Goal: Obtain resource: Download file/media

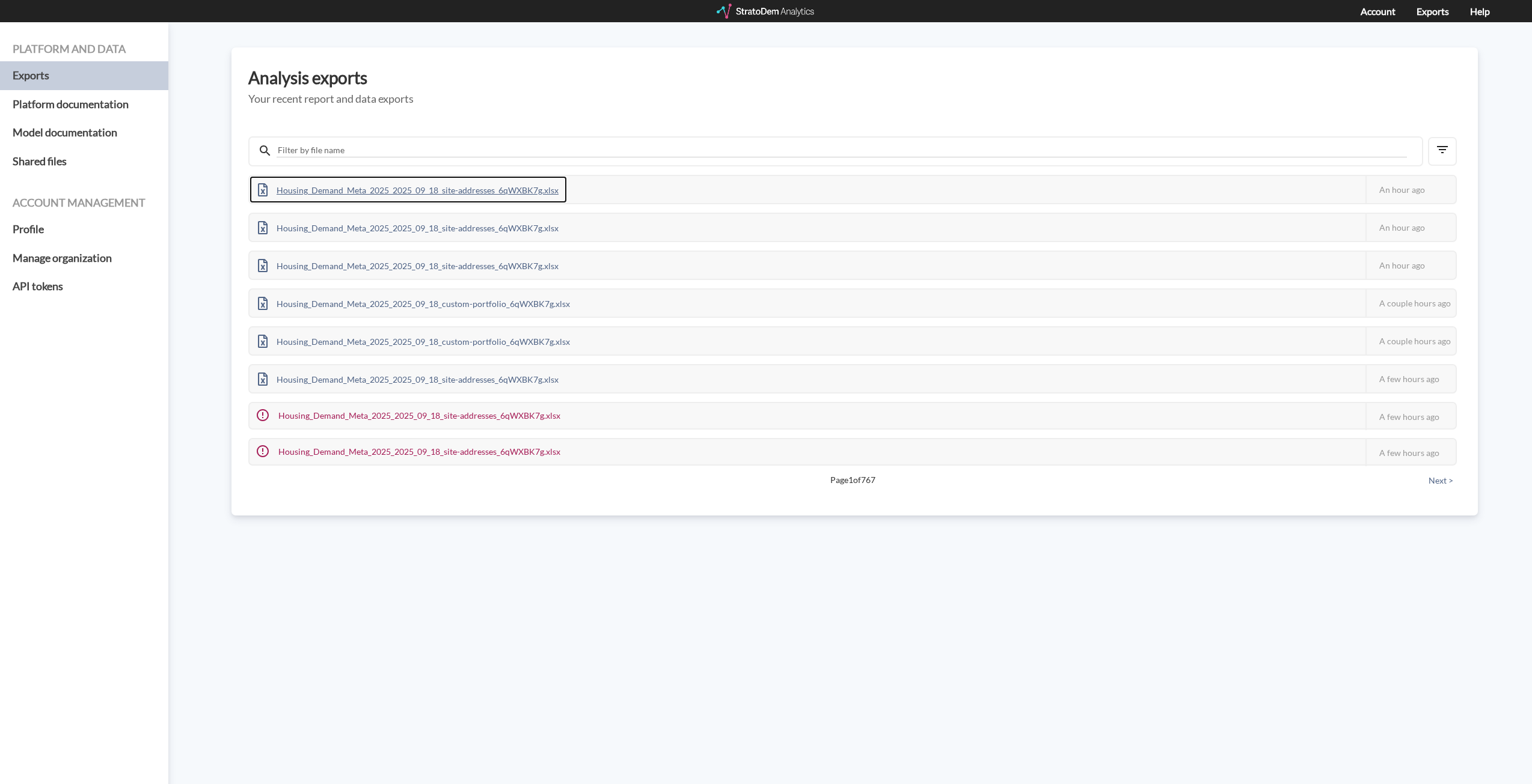
click at [462, 192] on div "Housing_Demand_Meta_2025_2025_09_18_site-addresses_6qWXBK7g.xlsx" at bounding box center [409, 190] width 318 height 27
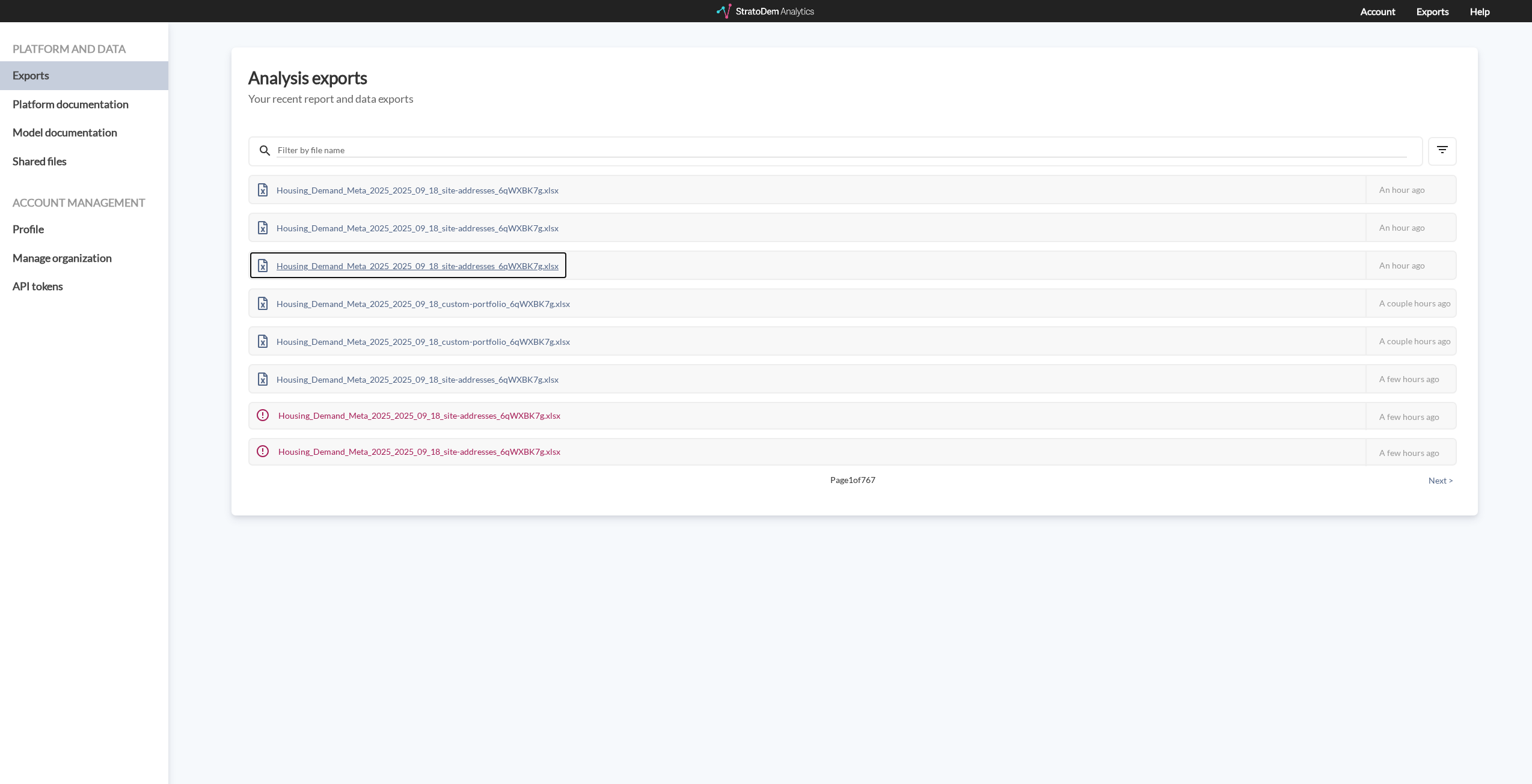
click at [539, 263] on div "Housing_Demand_Meta_2025_2025_09_18_site-addresses_6qWXBK7g.xlsx" at bounding box center [409, 265] width 318 height 27
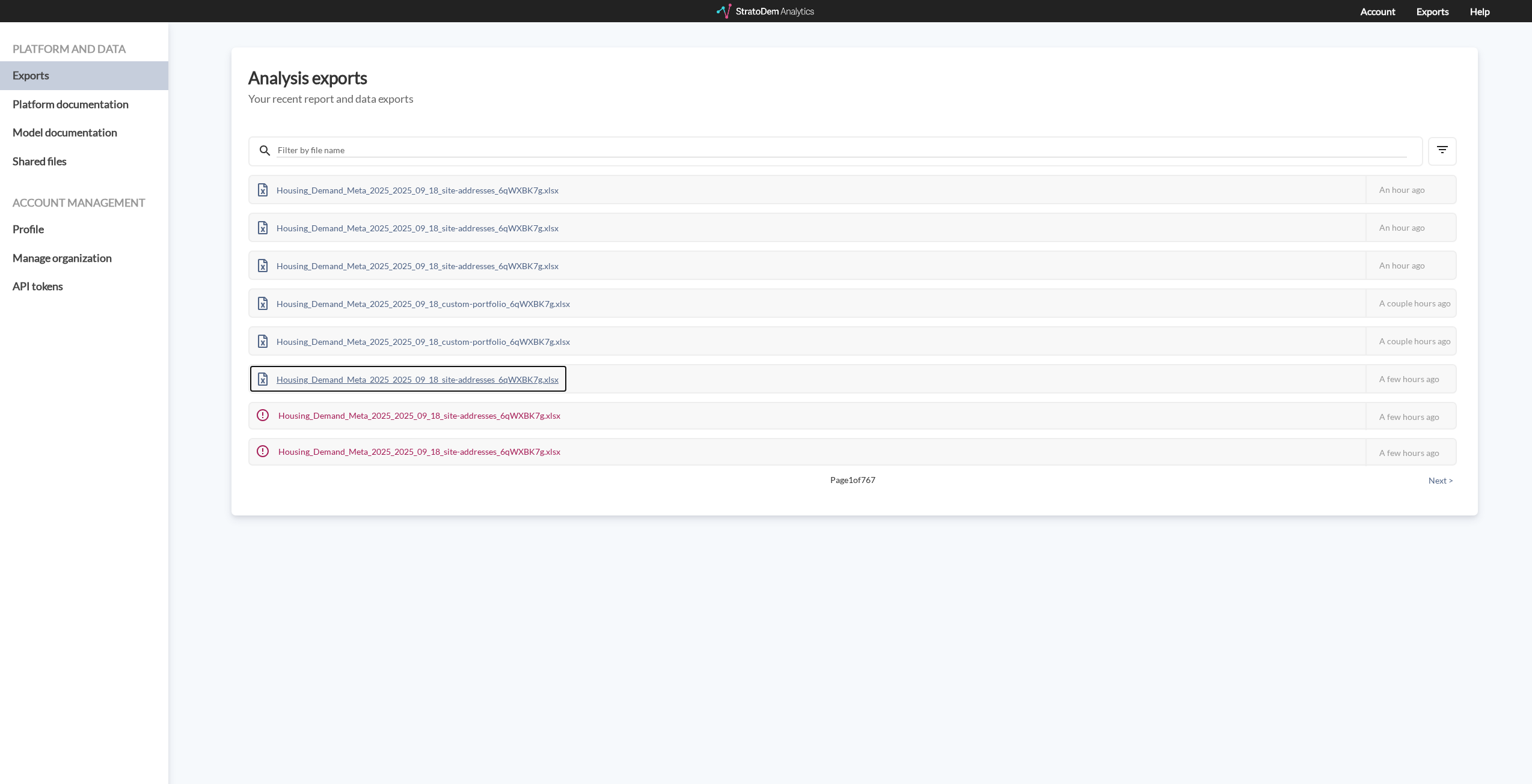
click at [462, 380] on div "Housing_Demand_Meta_2025_2025_09_18_site-addresses_6qWXBK7g.xlsx" at bounding box center [409, 379] width 318 height 27
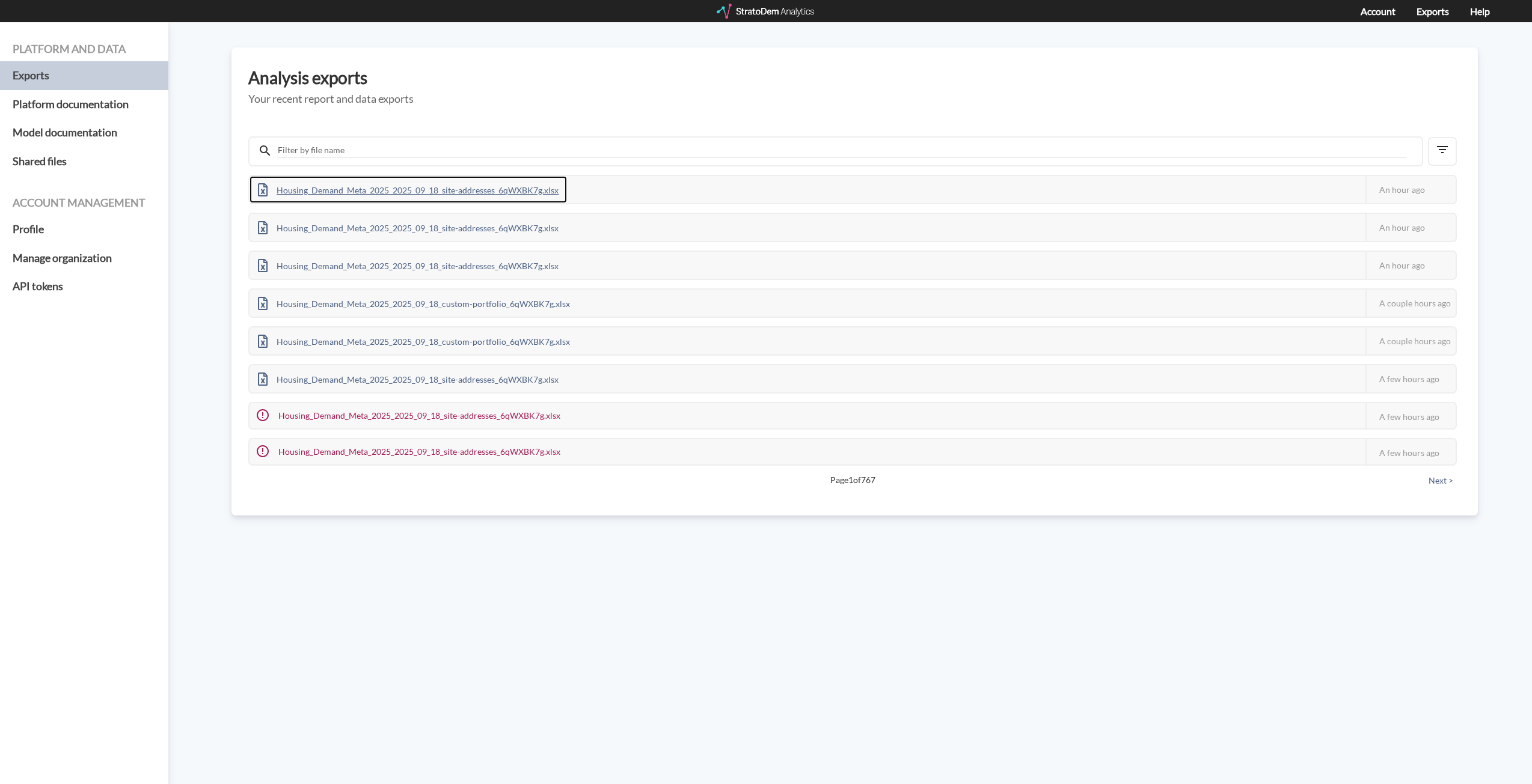
click at [394, 196] on div "Housing_Demand_Meta_2025_2025_09_18_site-addresses_6qWXBK7g.xlsx" at bounding box center [409, 190] width 318 height 27
drag, startPoint x: 746, startPoint y: 11, endPoint x: 879, endPoint y: 11, distance: 133.0
click at [746, 11] on div at bounding box center [766, 11] width 100 height 15
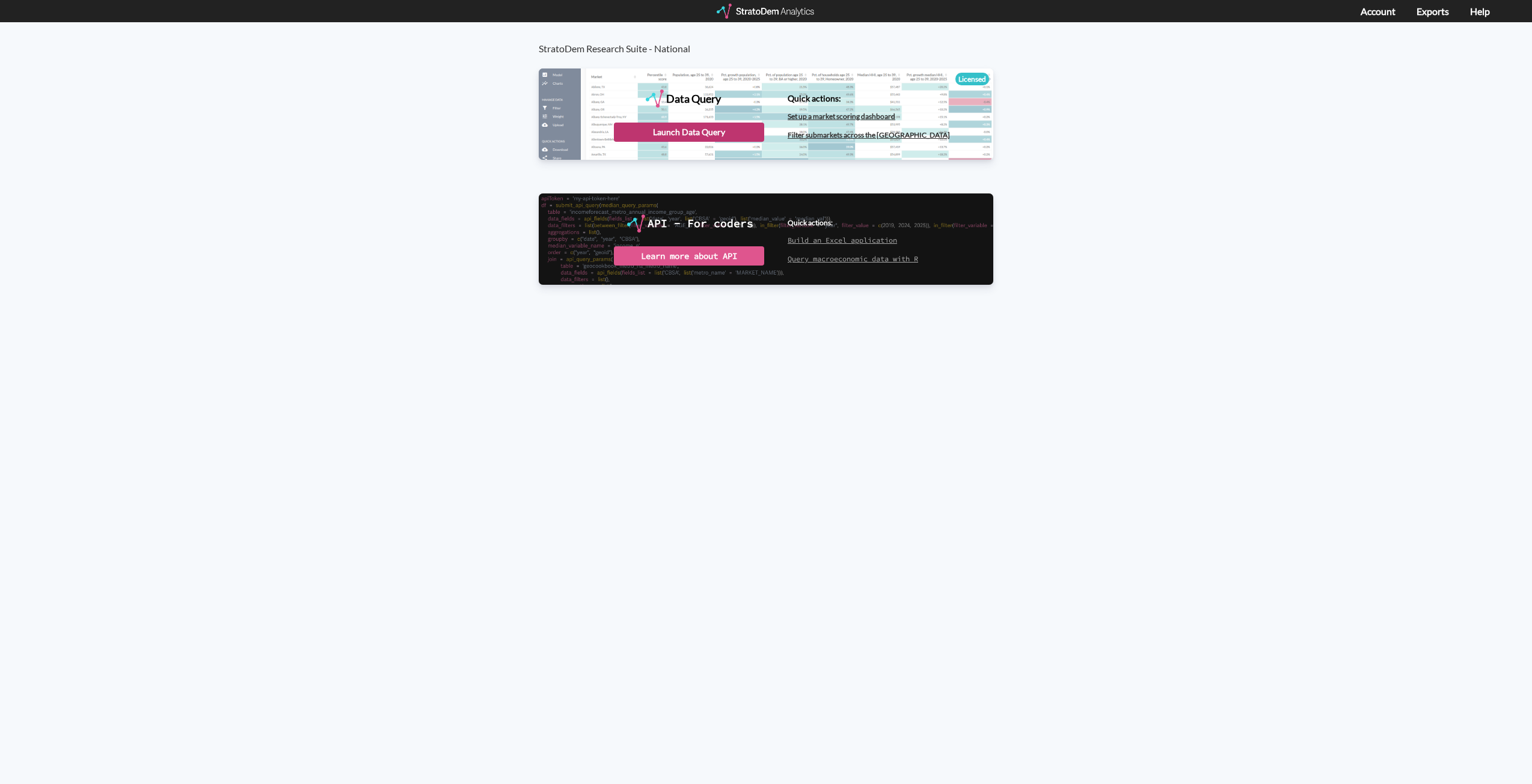
click at [709, 125] on div "Launch Data Query" at bounding box center [688, 132] width 150 height 19
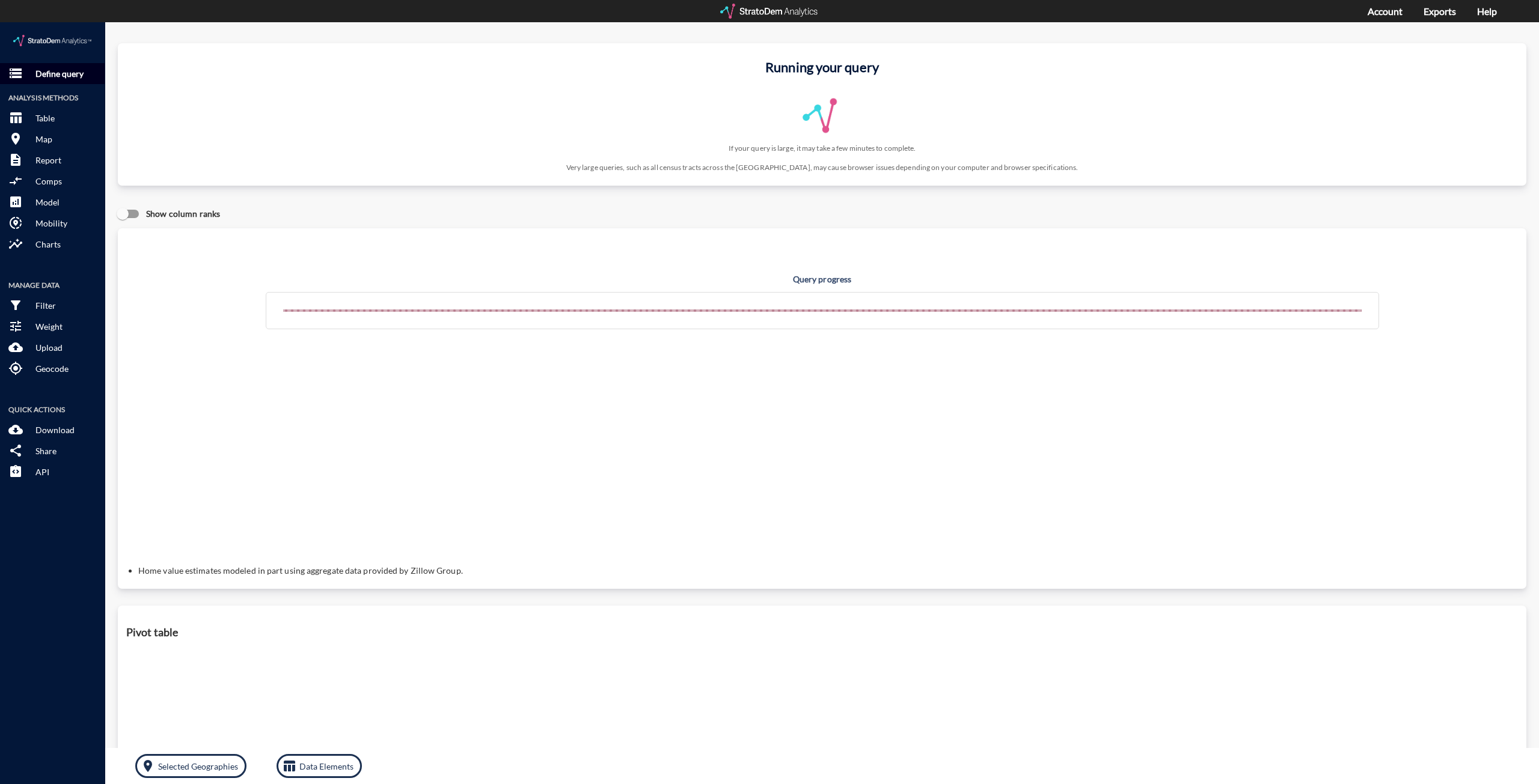
click button "storage Define query"
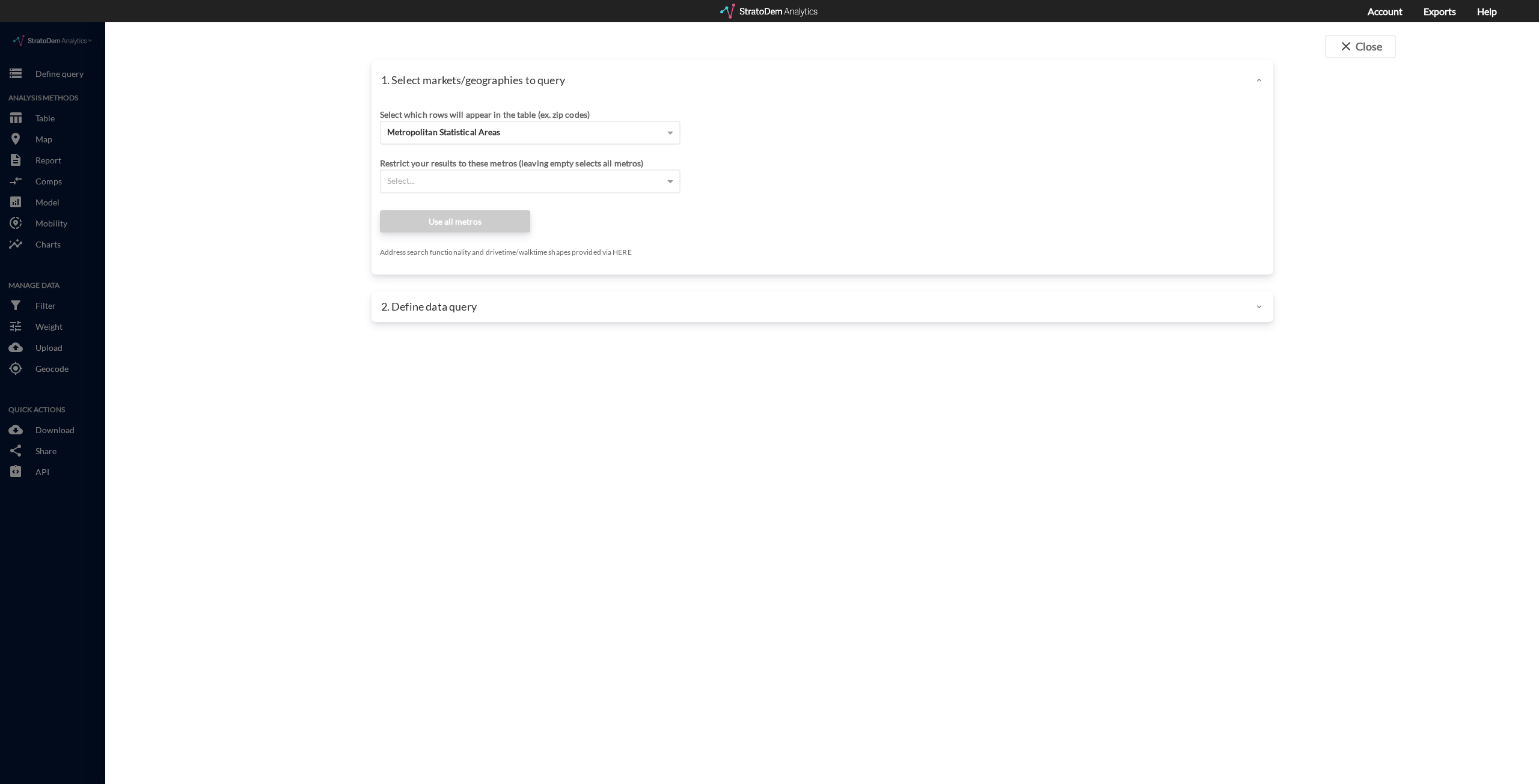
click div "Metropolitan Statistical Areas"
click div "Site addresses"
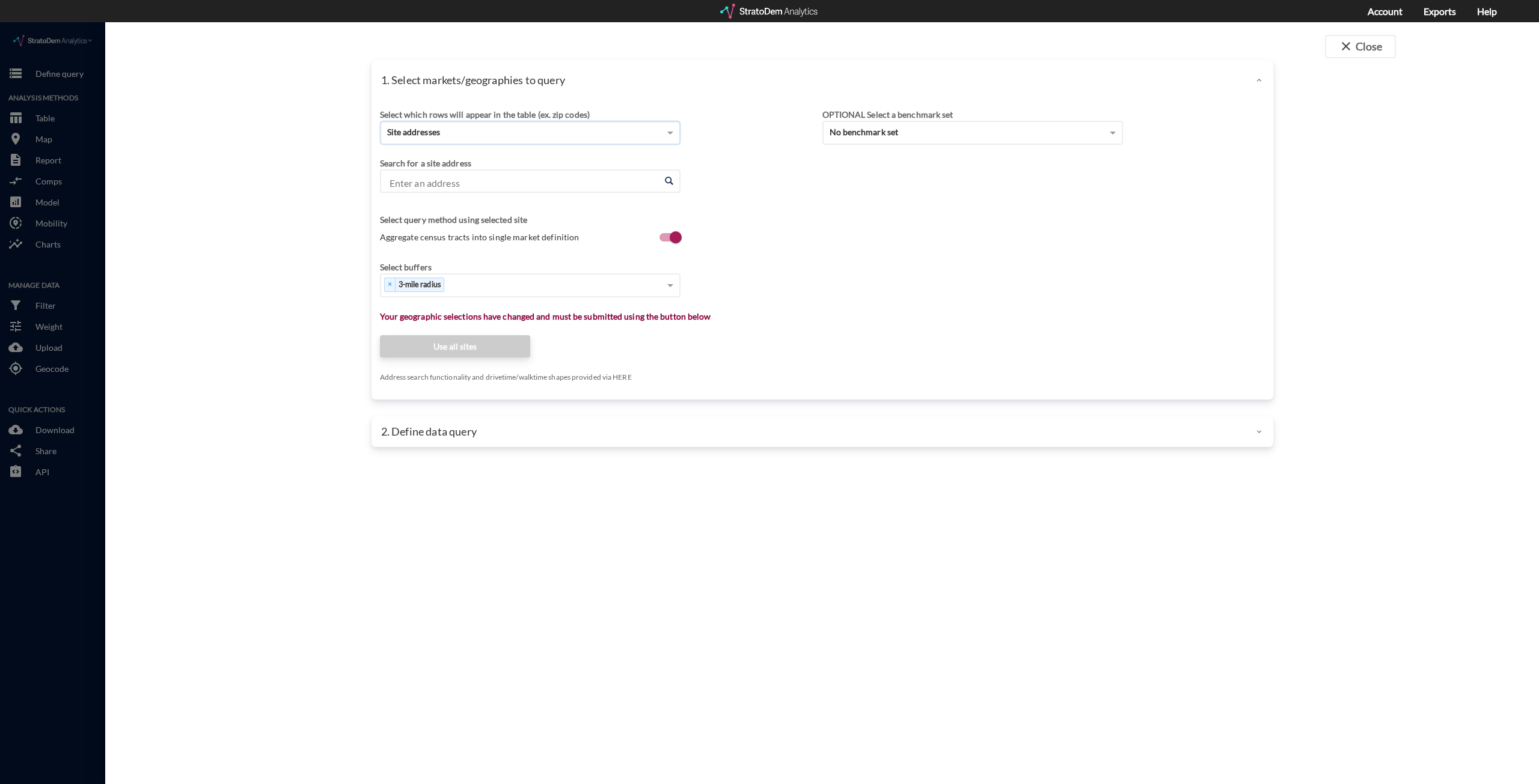
click input "Enter an address"
paste input "57713512"
type input "57713512"
drag, startPoint x: 443, startPoint y: 161, endPoint x: 264, endPoint y: 142, distance: 180.0
click div "1. Select markets/geographies to query Select which rows will appear in the tab…"
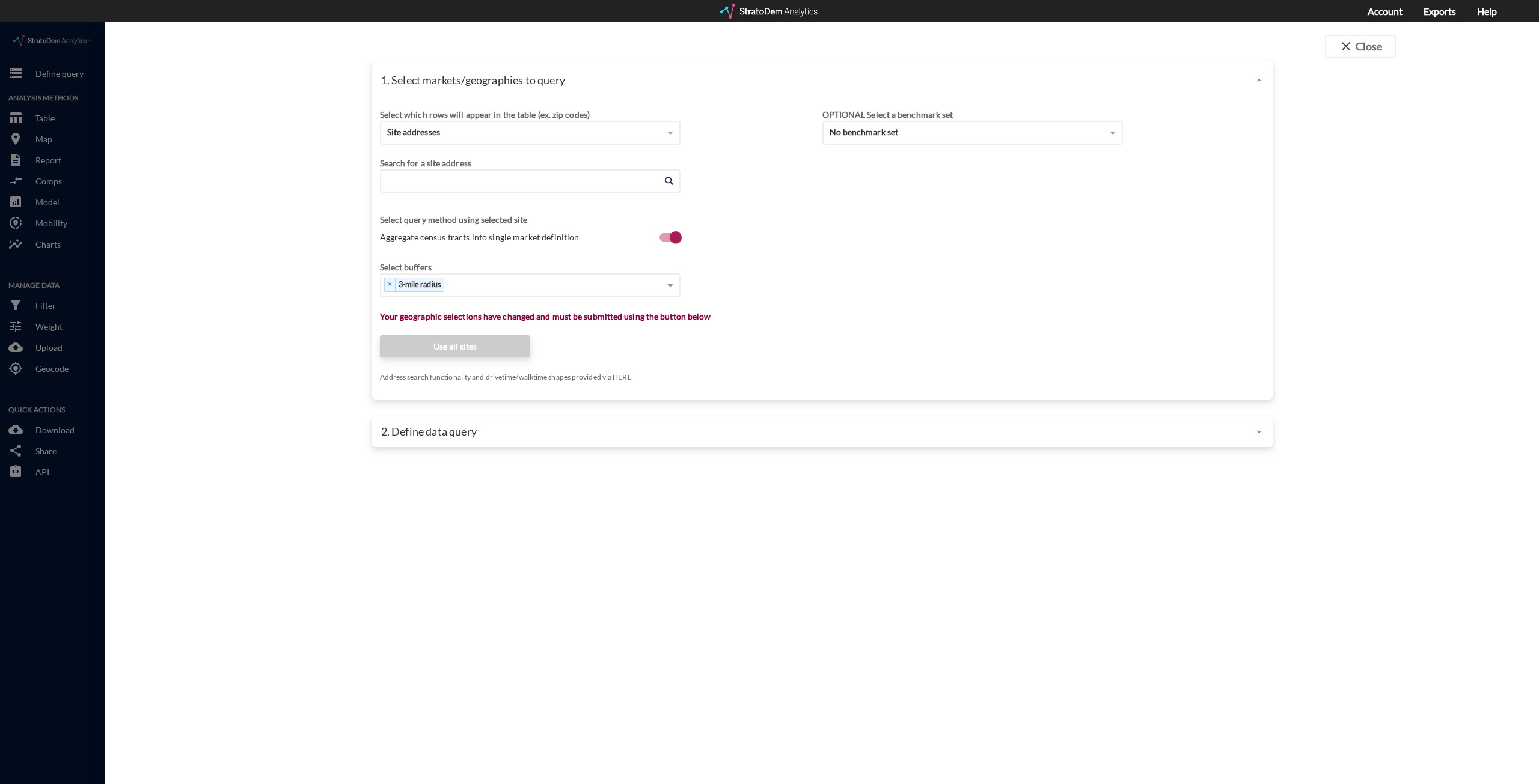
paste input "[STREET_ADDRESS]"
click li "[STREET_ADDRESS][US_STATE]"
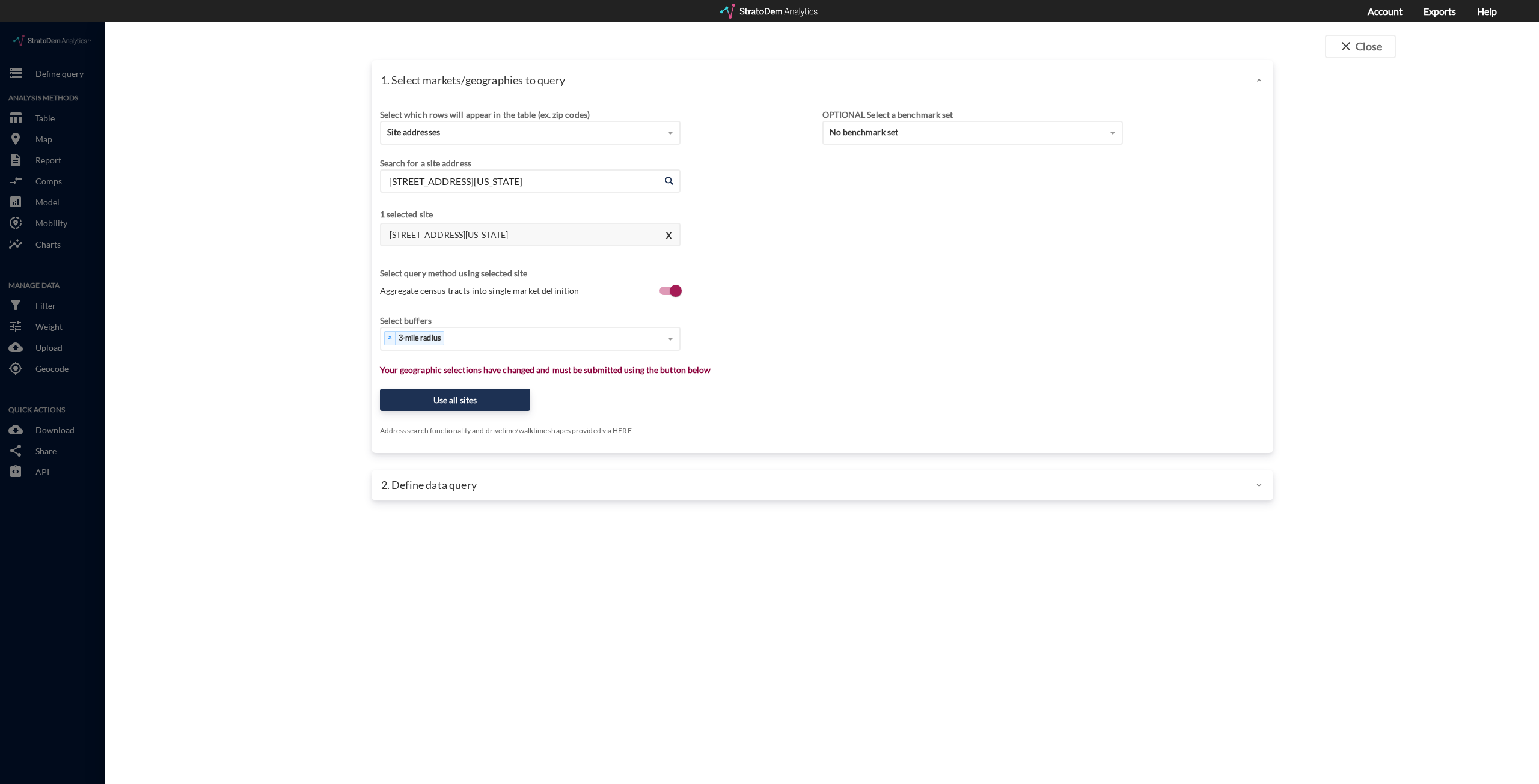
type input "[STREET_ADDRESS][US_STATE]"
click h4 "[STREET_ADDRESS][US_STATE]"
click div "Select..."
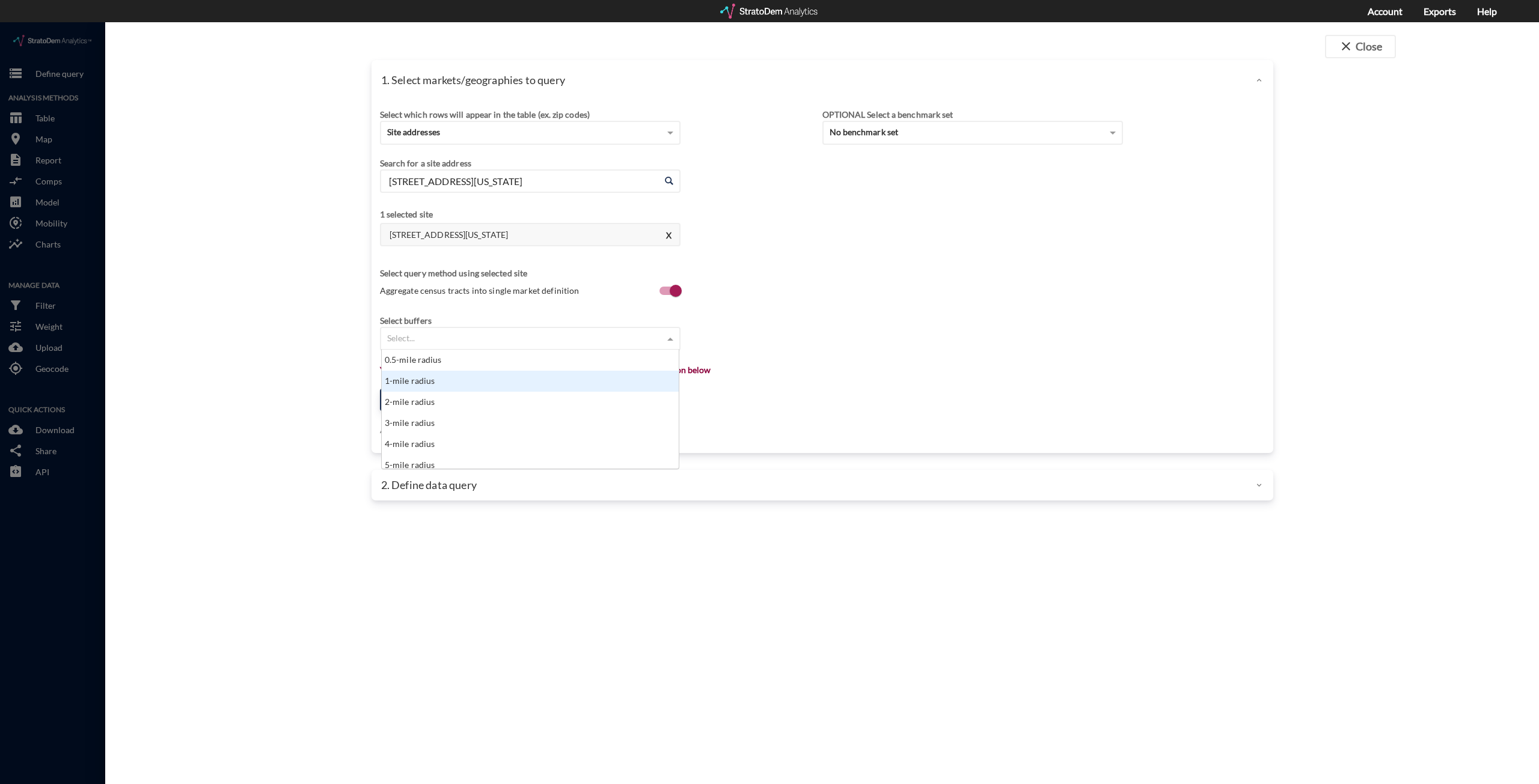
click div "1-mile radius"
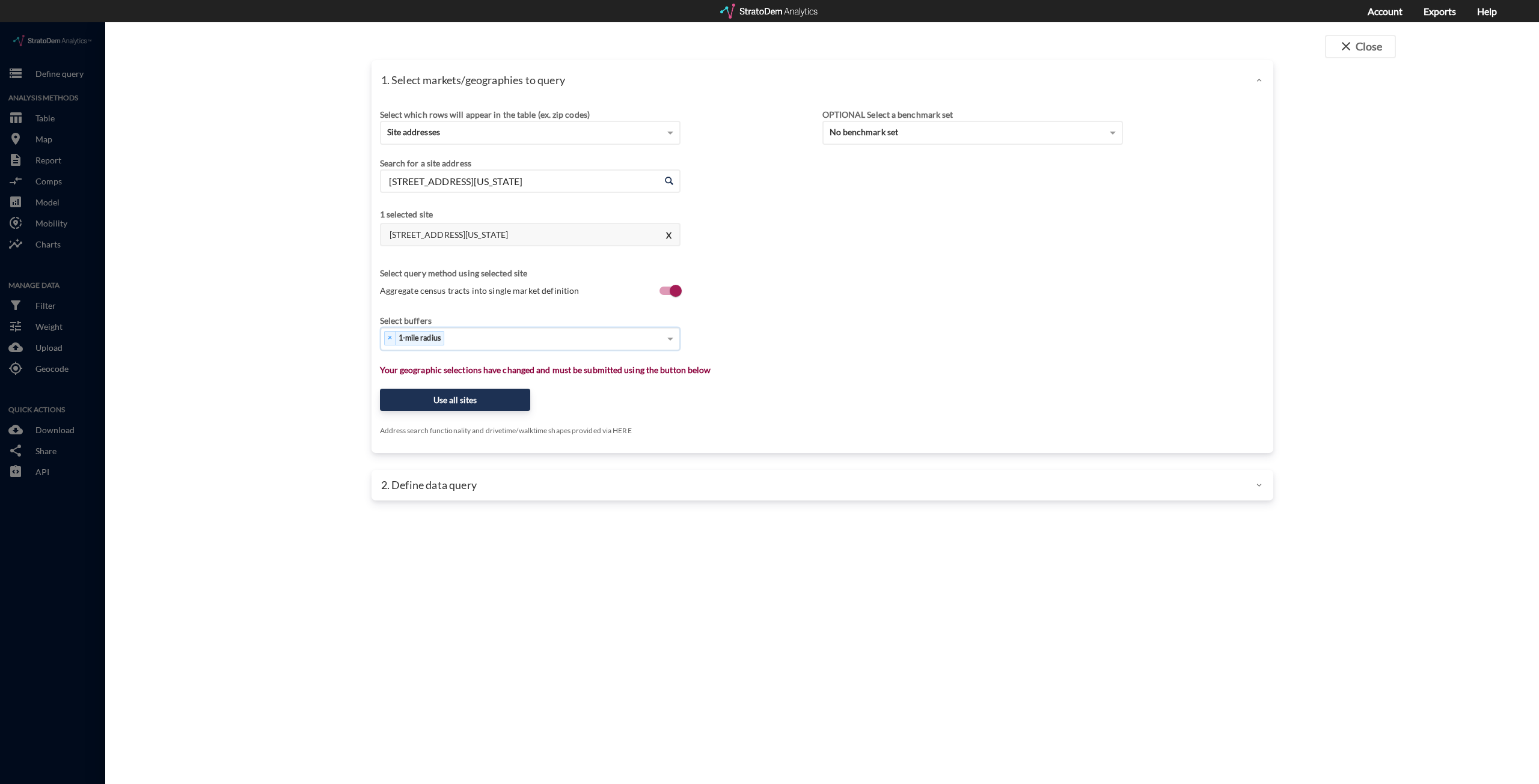
click div "× 1-mile radius"
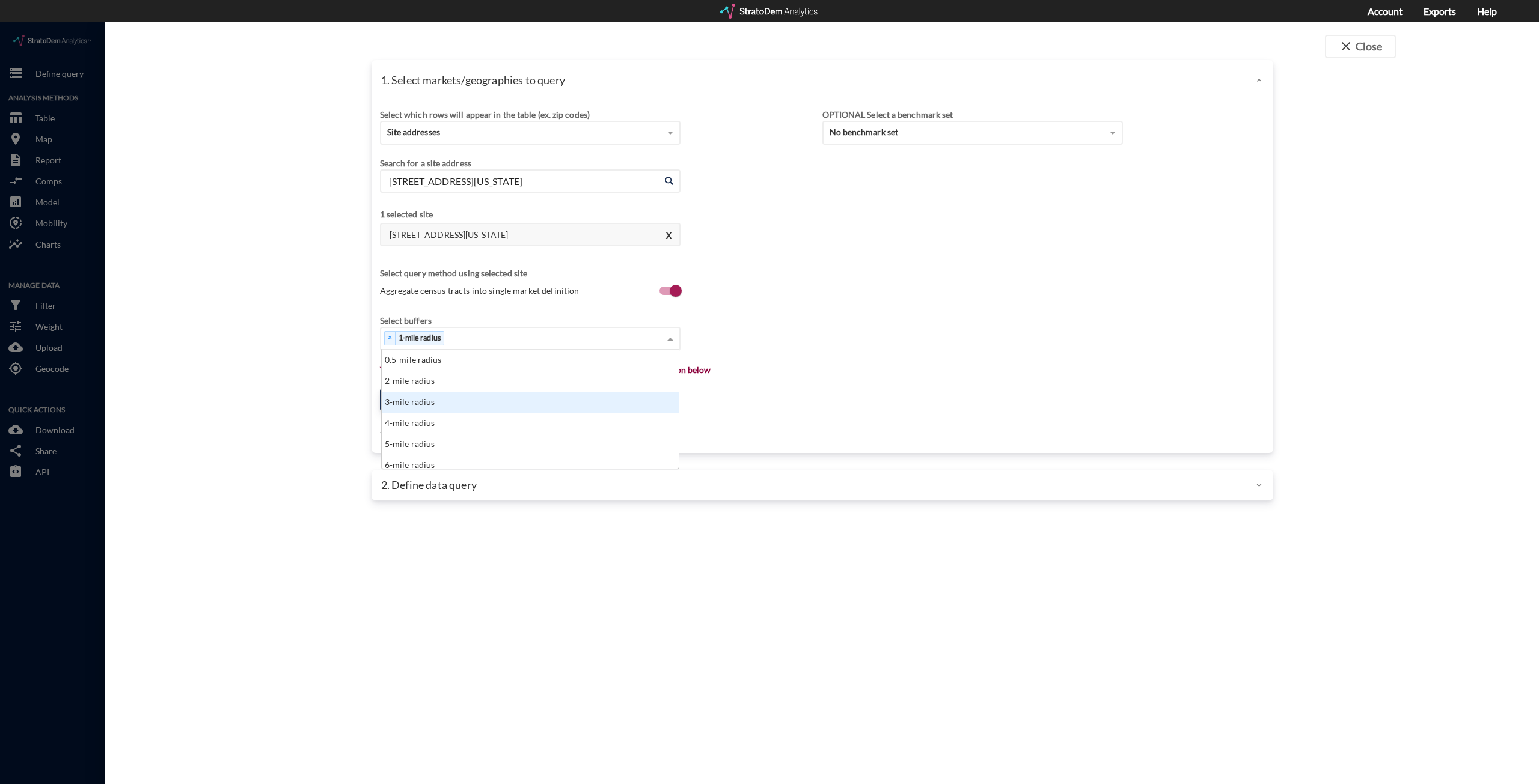
click div "3-mile radius"
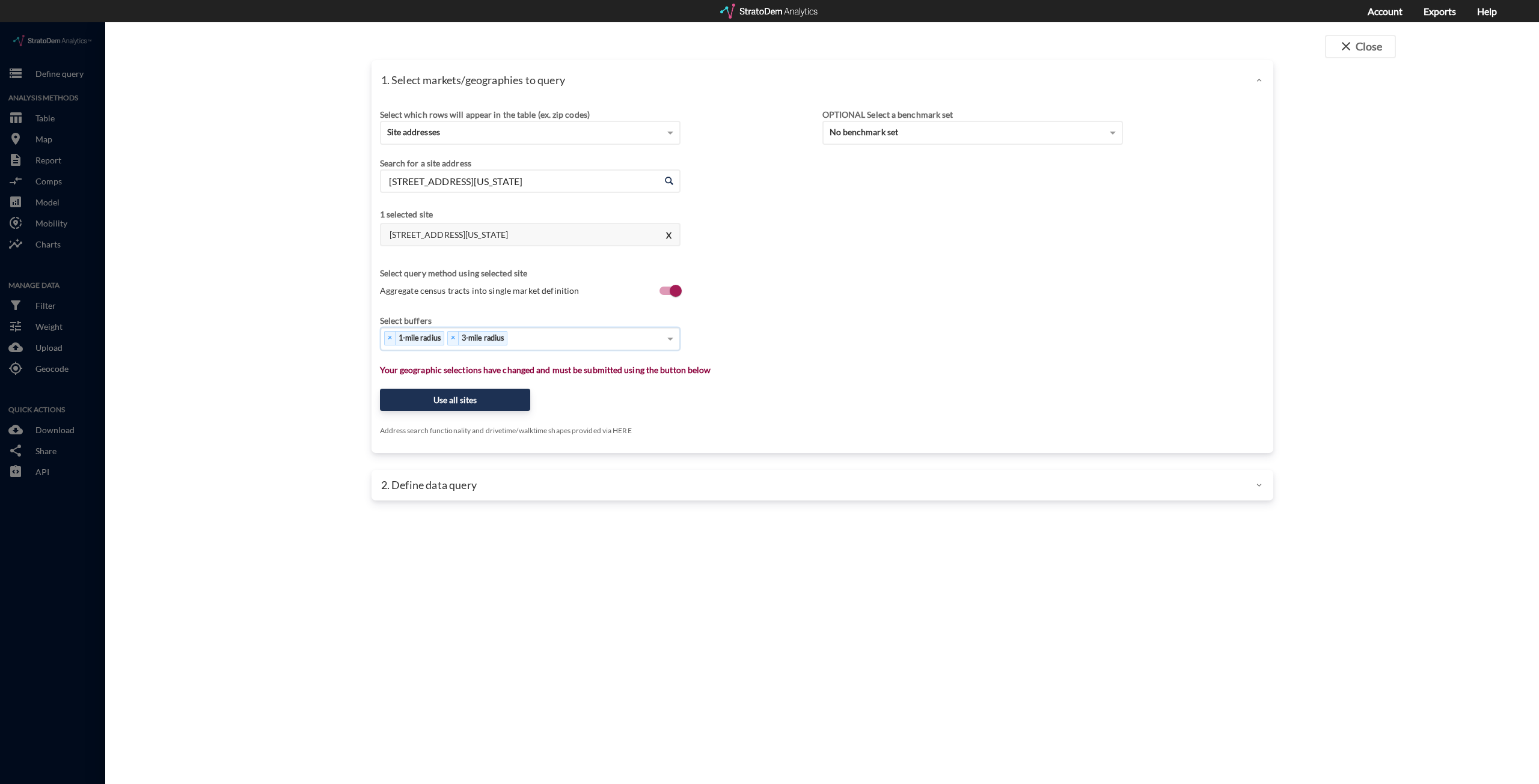
click div "× 1-mile radius × 3-mile radius"
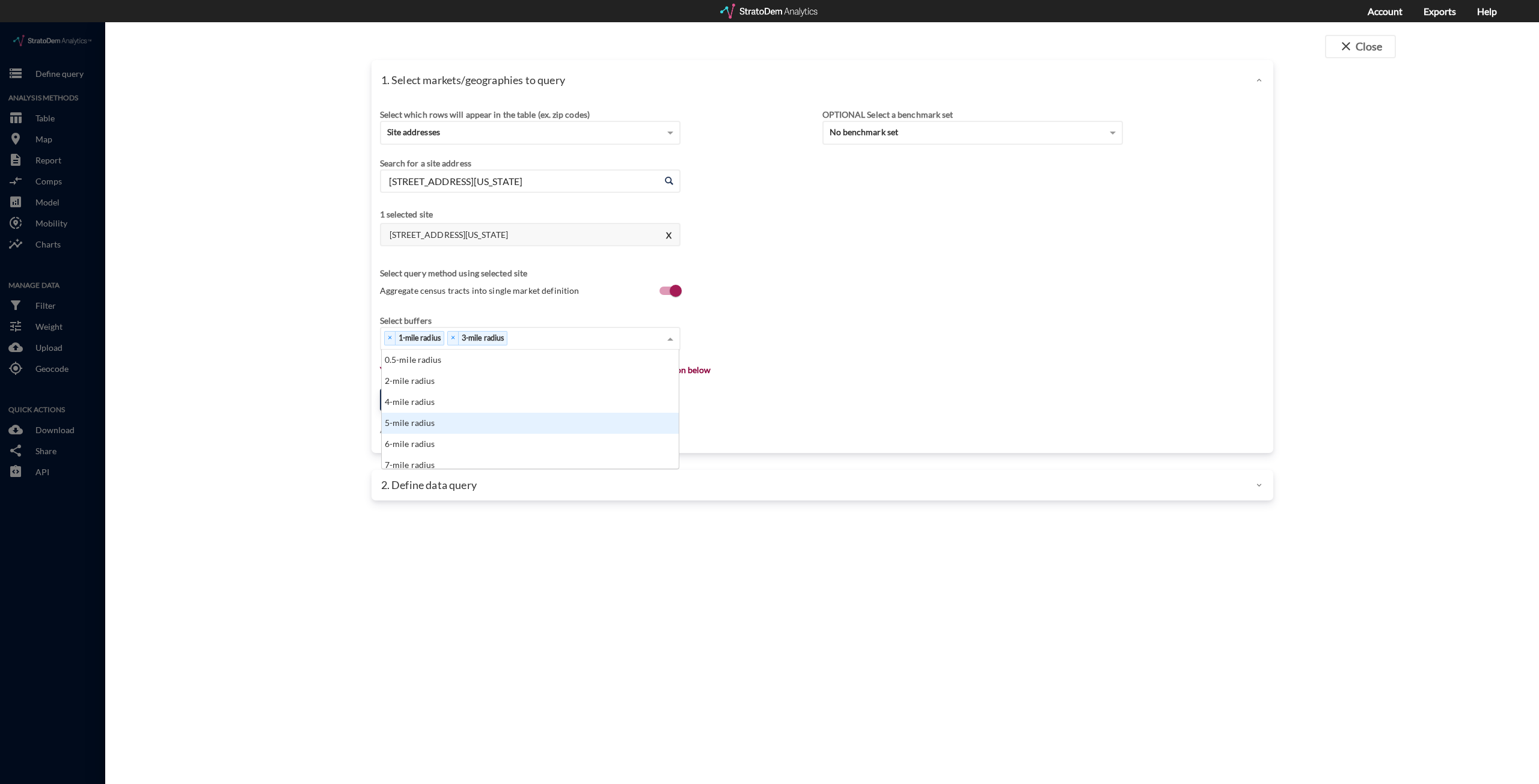
drag, startPoint x: 473, startPoint y: 405, endPoint x: 538, endPoint y: 351, distance: 84.5
click div "5-mile radius"
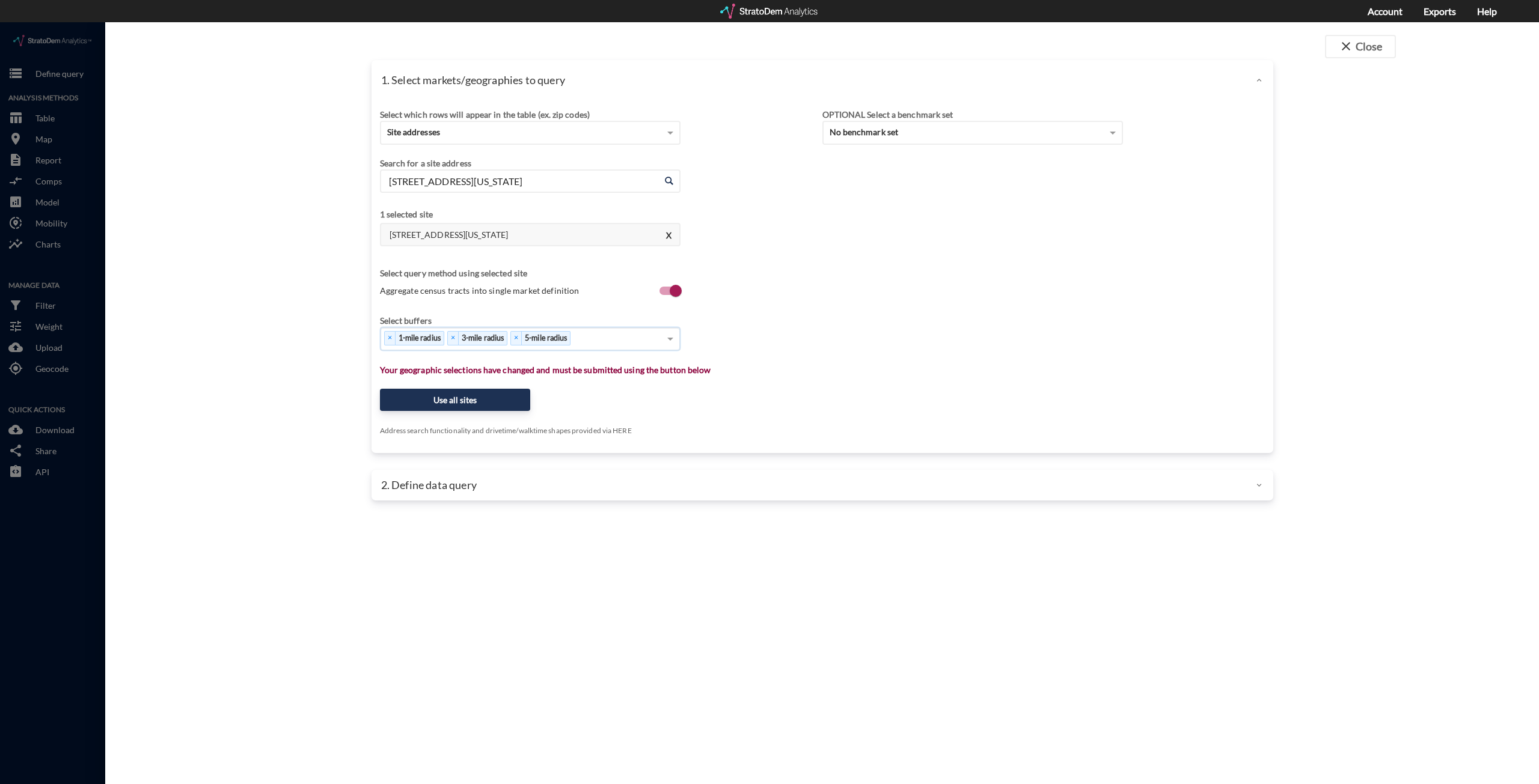
click div "× 1-mile radius × 3-mile radius × 5-mile radius"
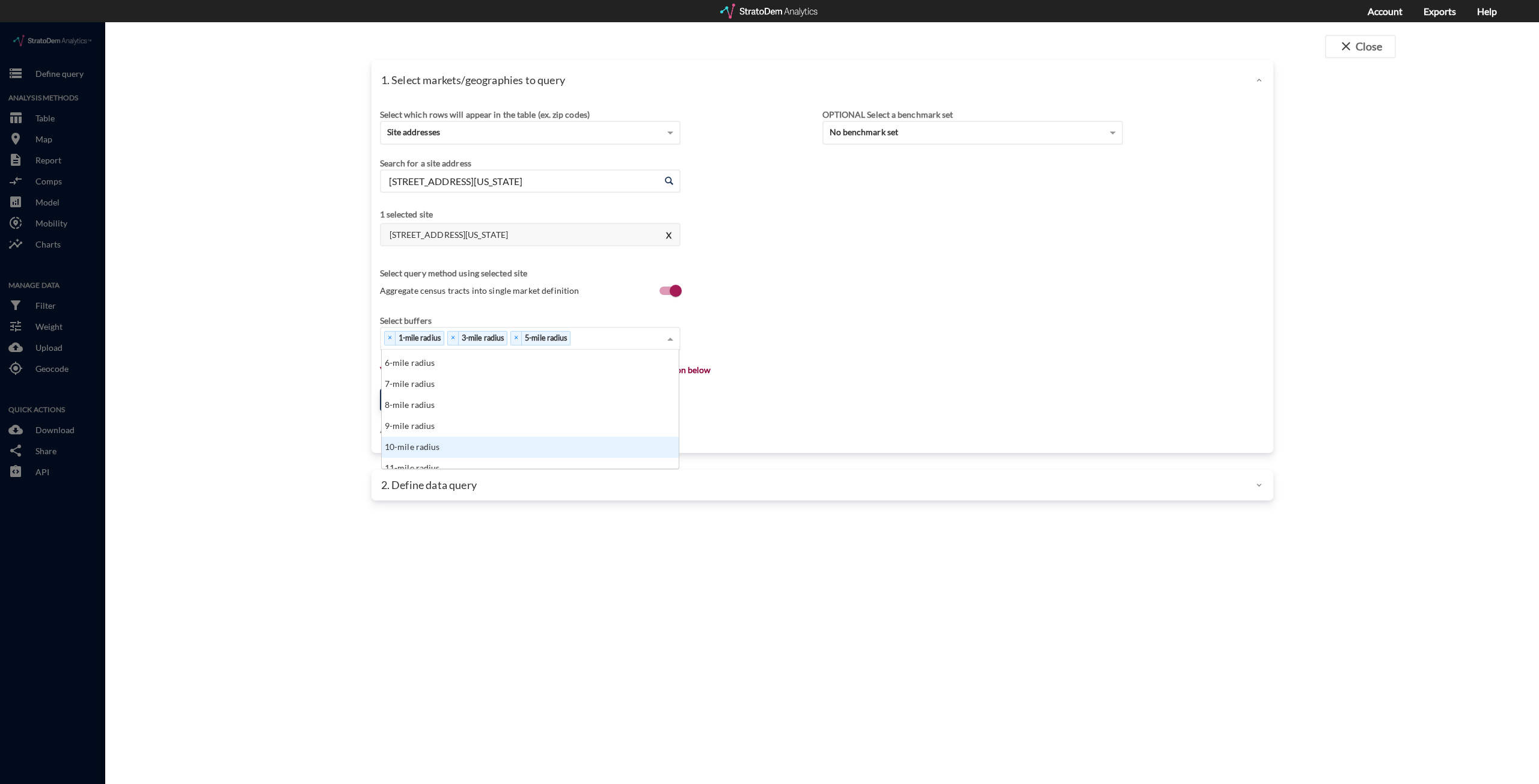
click div "10-mile radius"
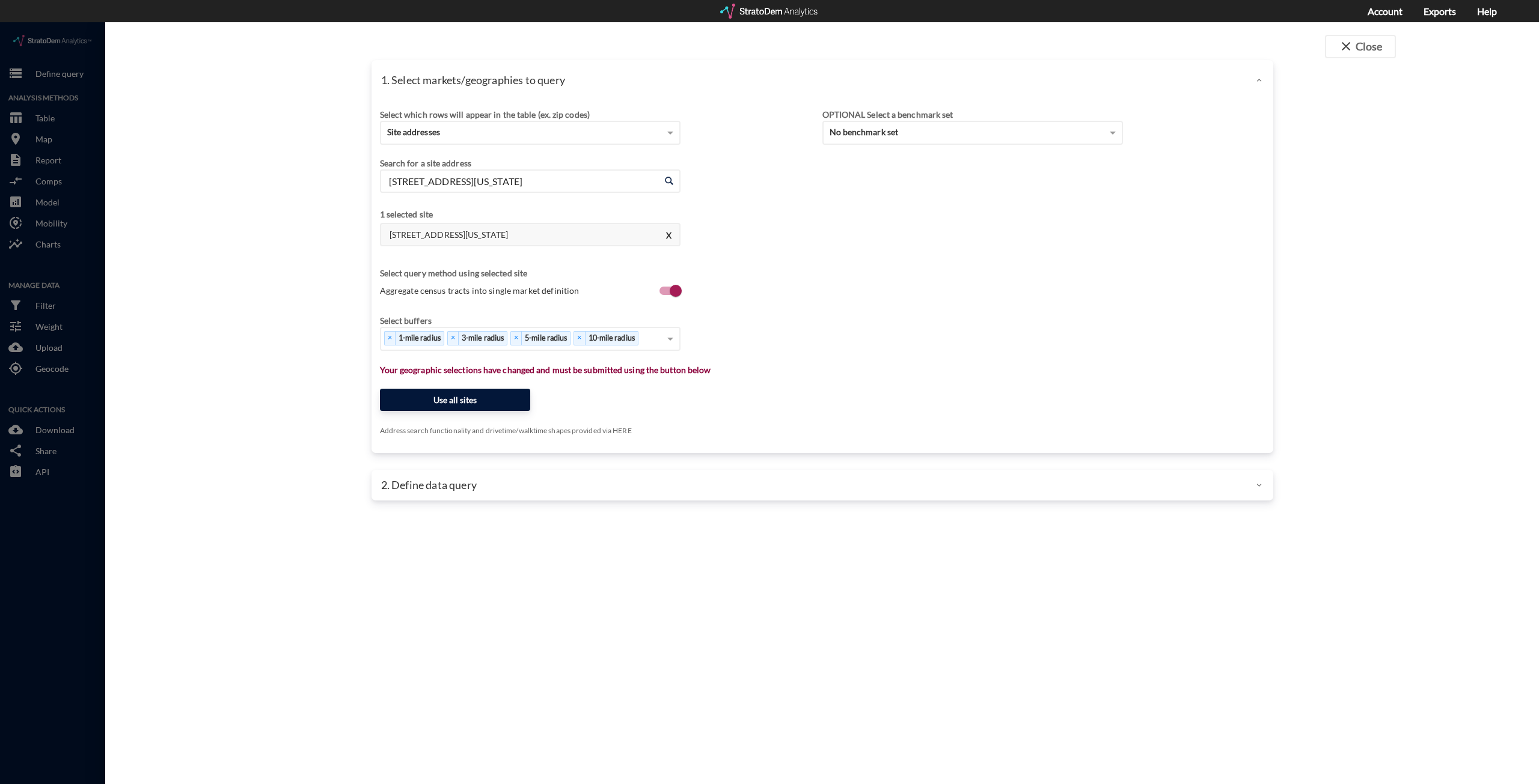
click button "Use all sites"
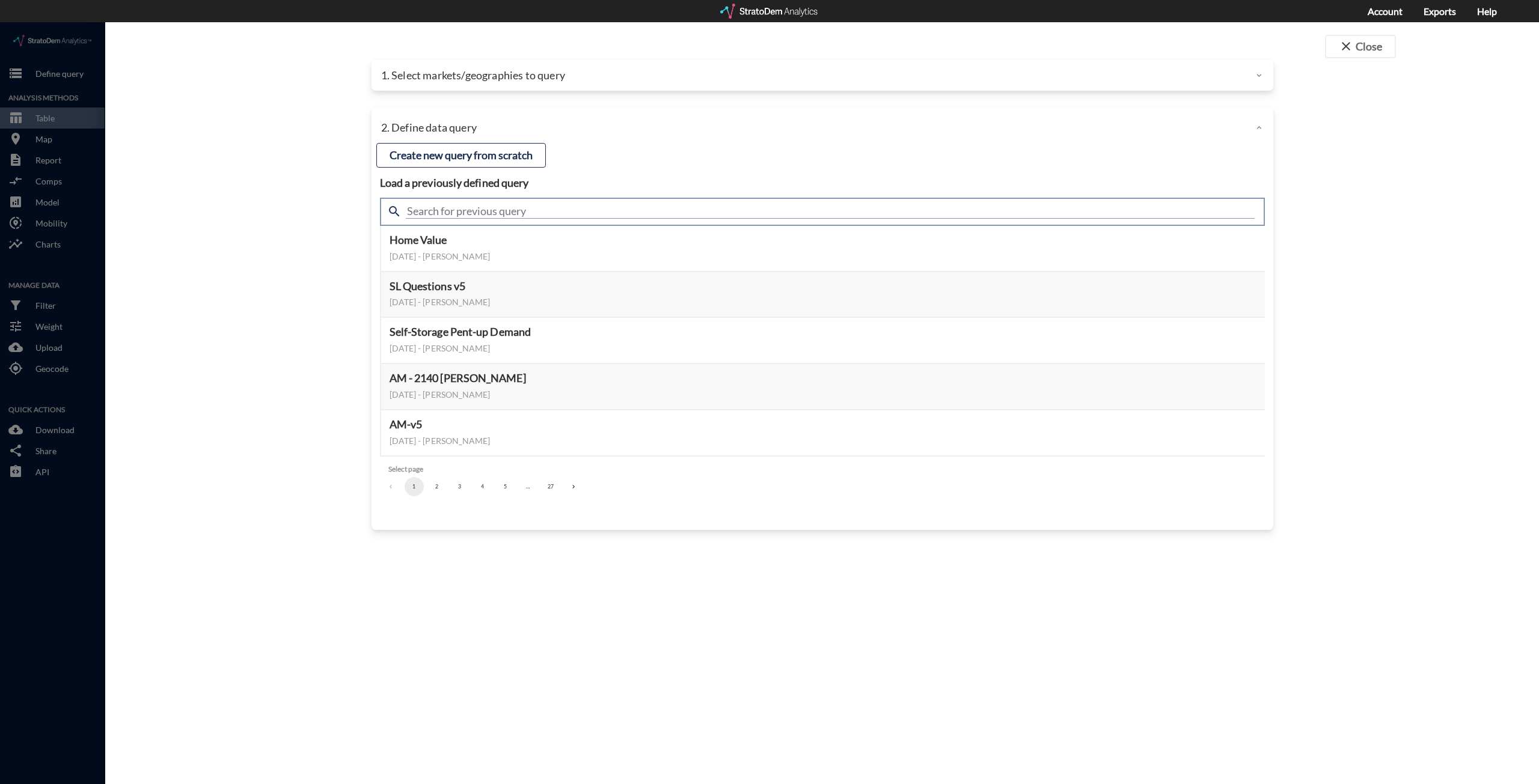
click input "text"
type input "housing demand & meta"
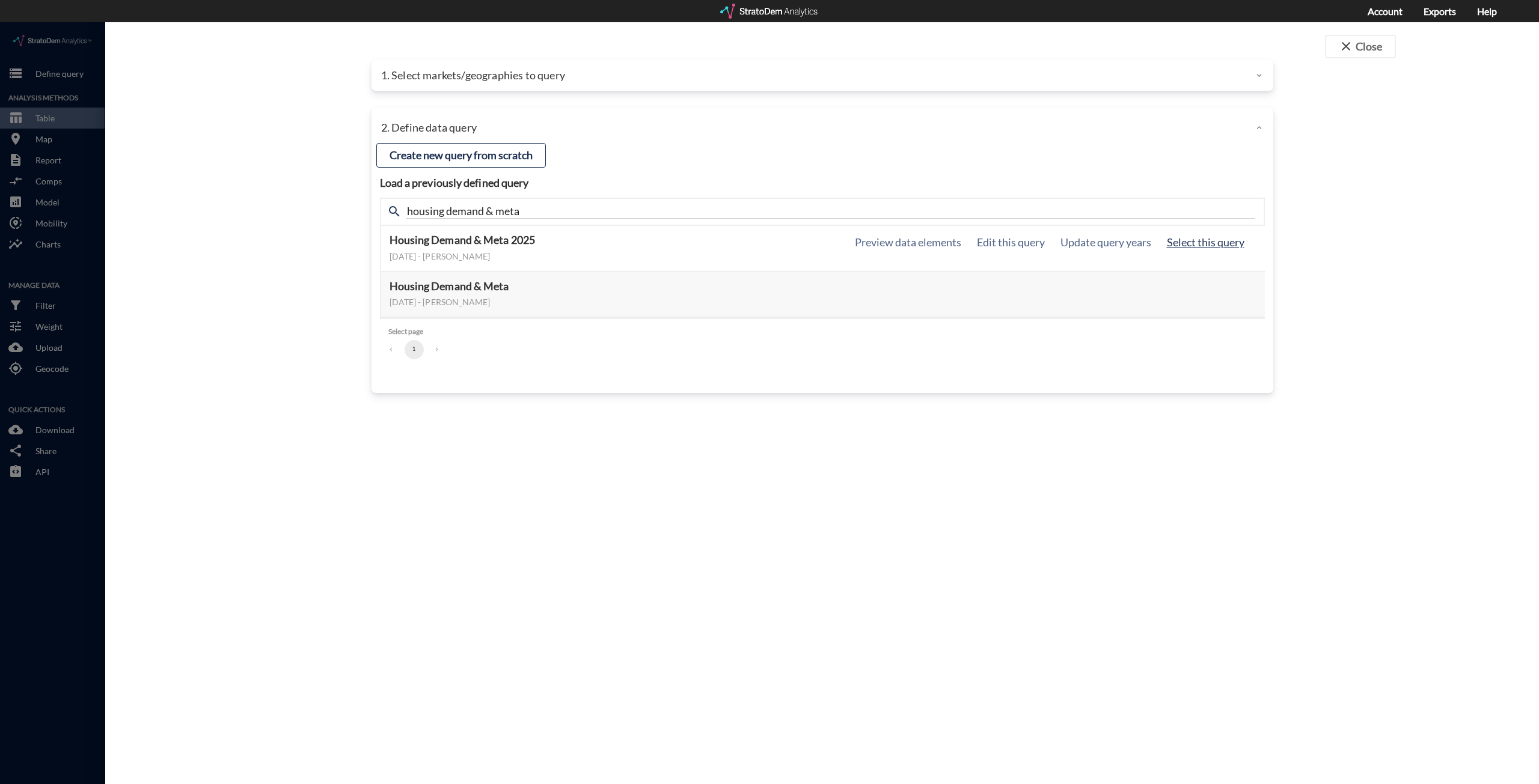
click button "Select this query"
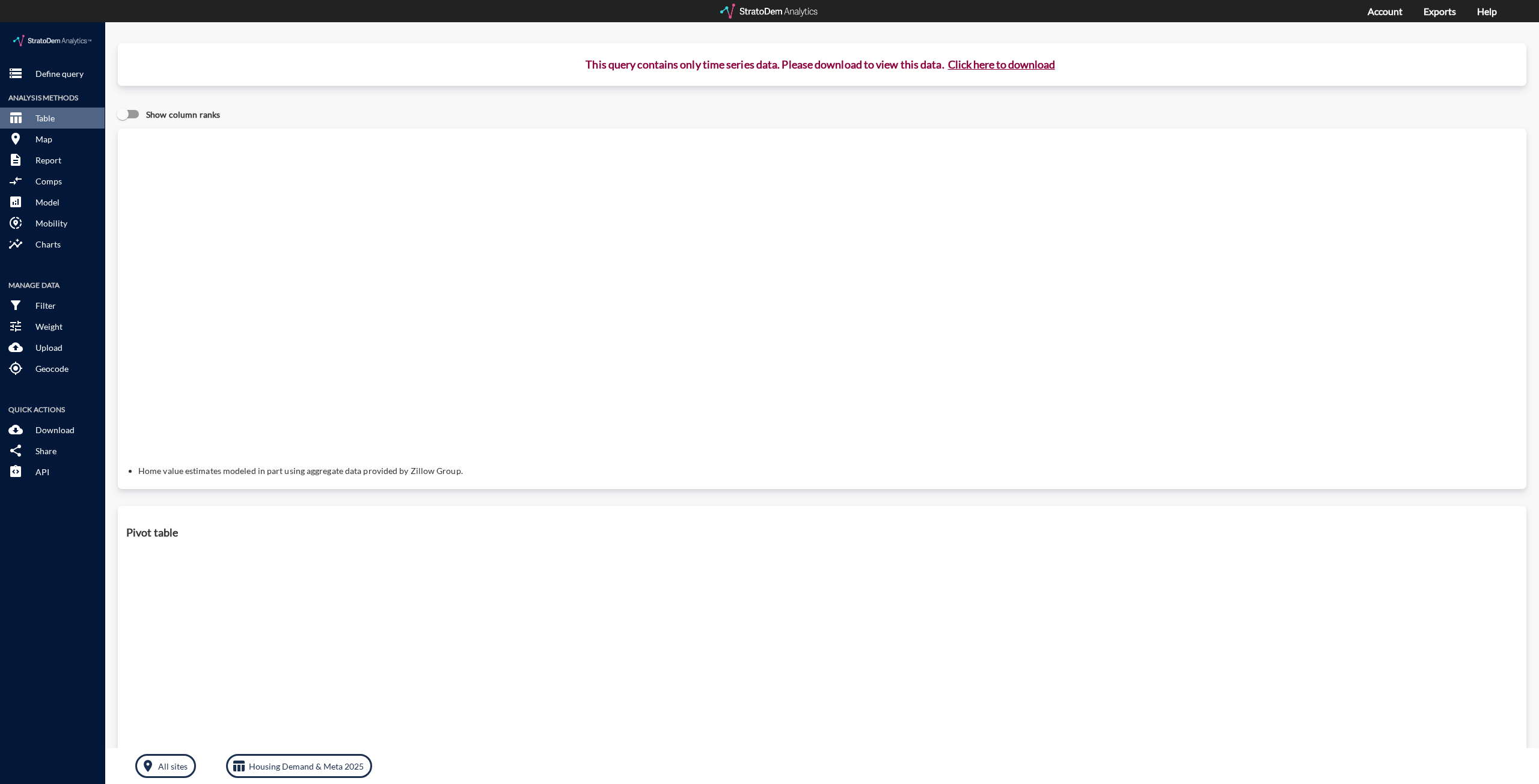
click button "Click here to download"
click link "Exports manager"
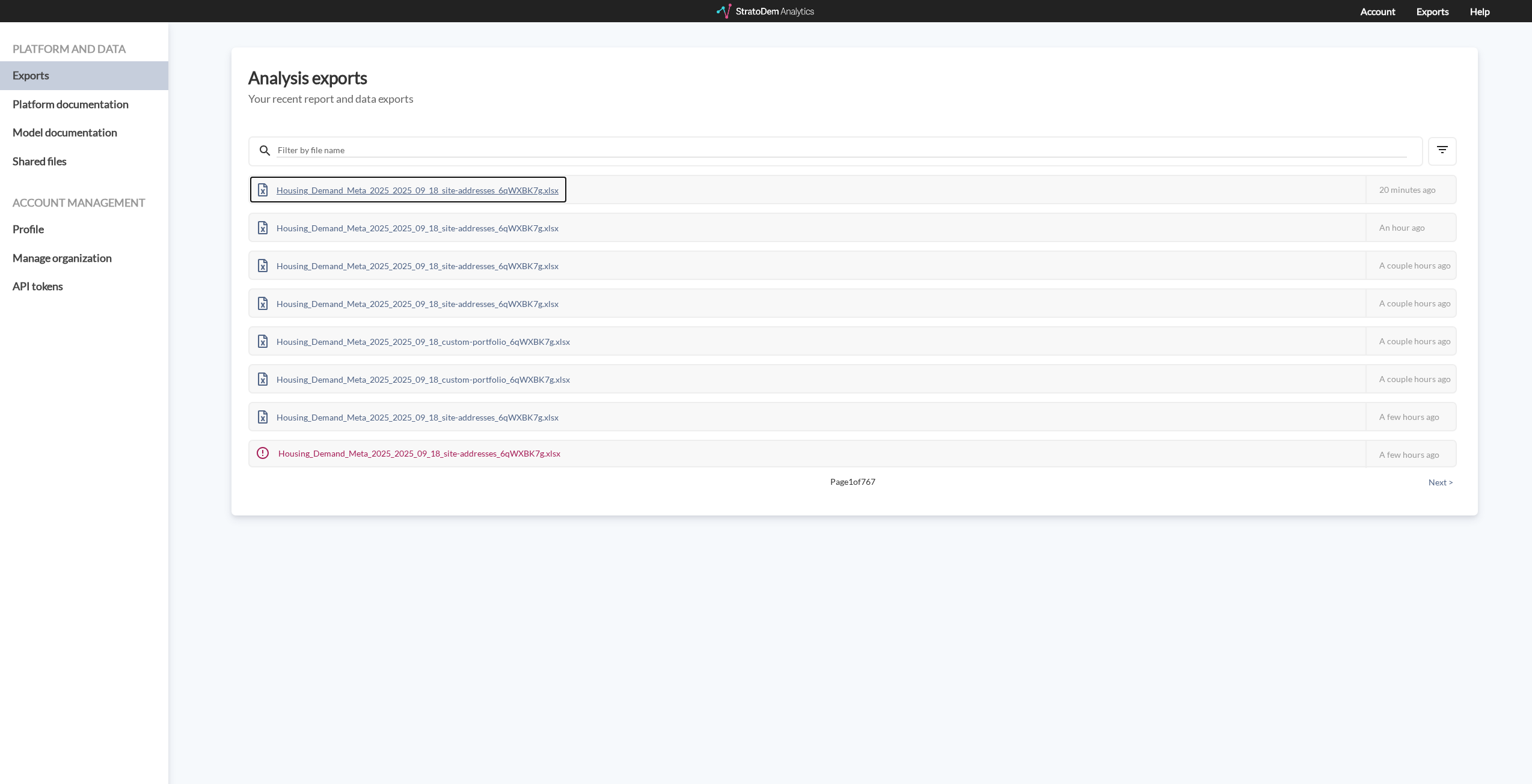
click at [520, 190] on div "Housing_Demand_Meta_2025_2025_09_18_site-addresses_6qWXBK7g.xlsx" at bounding box center [409, 190] width 318 height 27
